Goal: Check status: Check status

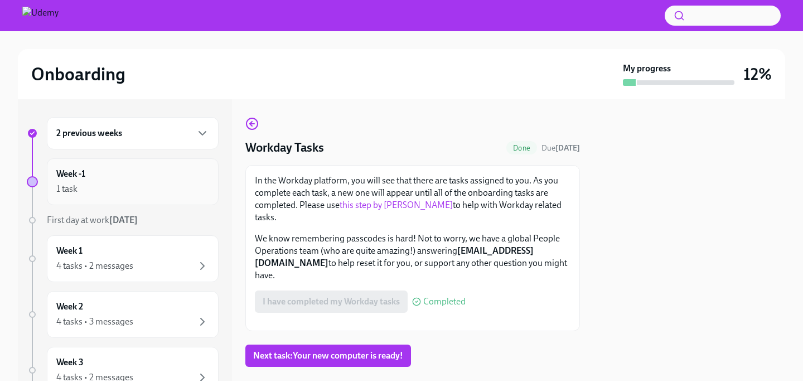
click at [94, 172] on div "Week -1 1 task" at bounding box center [132, 182] width 153 height 28
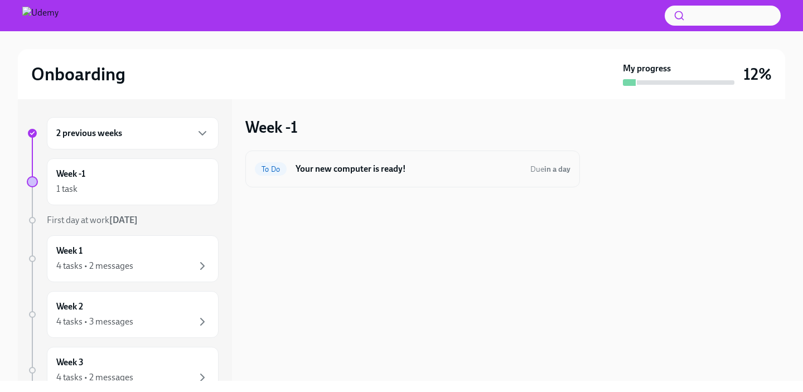
click at [415, 167] on h6 "Your new computer is ready!" at bounding box center [408, 169] width 226 height 12
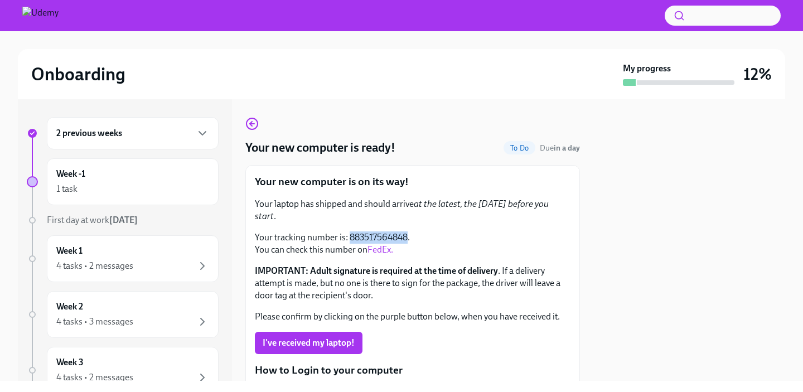
drag, startPoint x: 406, startPoint y: 226, endPoint x: 351, endPoint y: 226, distance: 55.8
click at [351, 231] on p "Your tracking number is: 883517564848. You can check this number on FedEx." at bounding box center [413, 243] width 316 height 25
copy p "883517564848"
click at [448, 211] on div "Your laptop has shipped and should arrive at the latest, the Friday before you …" at bounding box center [413, 260] width 316 height 125
click at [374, 244] on link "FedEx." at bounding box center [380, 249] width 26 height 11
